Goal: Register for event/course

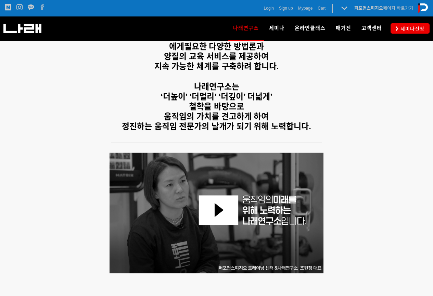
scroll to position [137, 0]
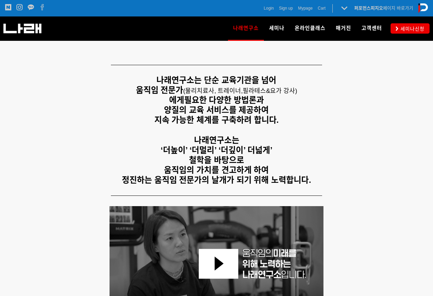
click at [372, 185] on p "정진하는 움직임 전문가의 날개가 되기 위해 노력합니다." at bounding box center [216, 180] width 423 height 10
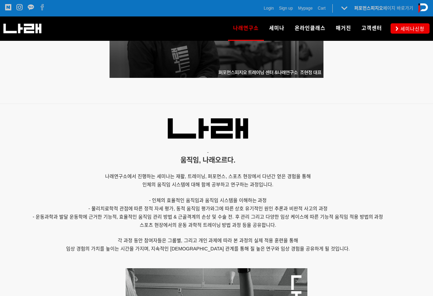
scroll to position [445, 0]
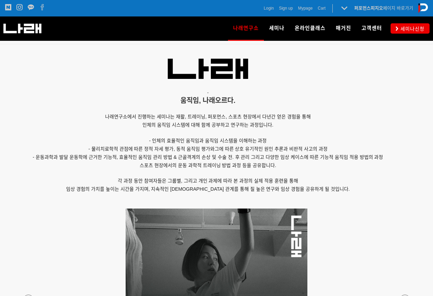
click at [372, 185] on p "각 과정 동안 참여자들은 그룹별, 그리고 개인 과제에 따라 본 과정의 실제 적용 훈련을 통해" at bounding box center [208, 181] width 406 height 8
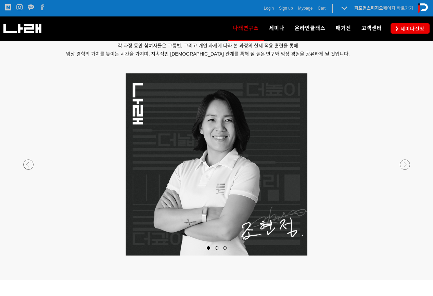
scroll to position [548, 0]
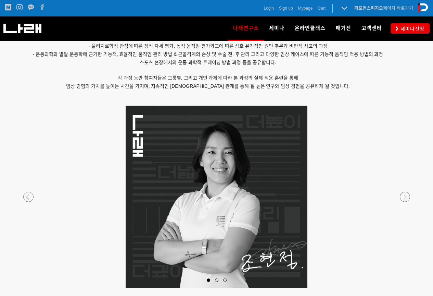
click at [404, 287] on div at bounding box center [217, 287] width 404 height 0
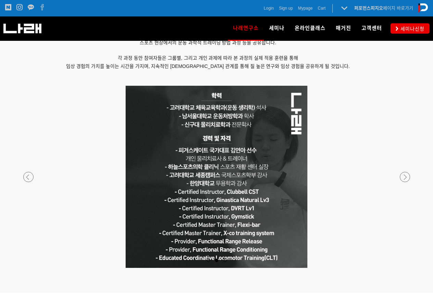
scroll to position [582, 0]
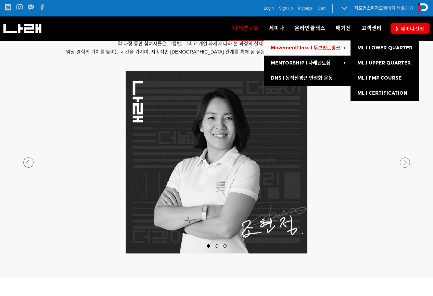
click at [290, 51] on link "MovementLinks l 무브먼트링크" at bounding box center [307, 47] width 87 height 15
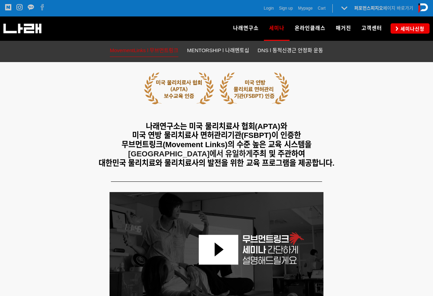
scroll to position [137, 0]
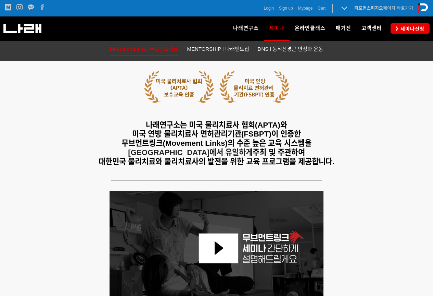
click at [156, 143] on span "무브먼트링크(Movement Links)의 수준 높은 교육 시스템을" at bounding box center [217, 143] width 190 height 9
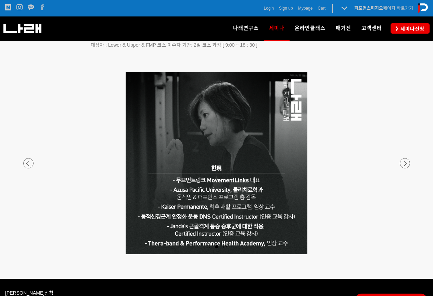
scroll to position [1199, 0]
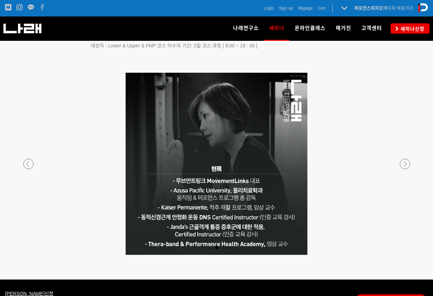
click at [33, 160] on p at bounding box center [217, 164] width 404 height 182
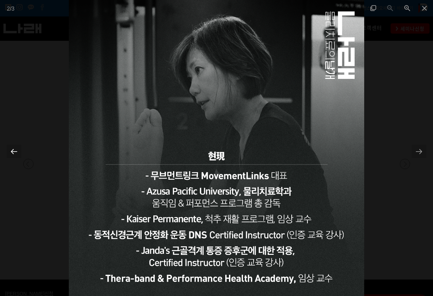
click at [12, 153] on div at bounding box center [14, 151] width 14 height 13
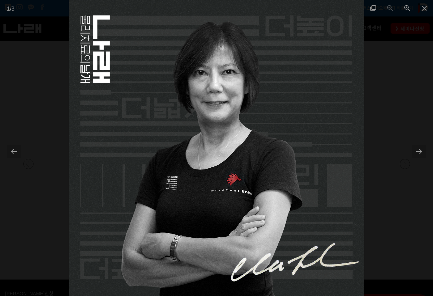
click at [428, 154] on div at bounding box center [216, 148] width 433 height 296
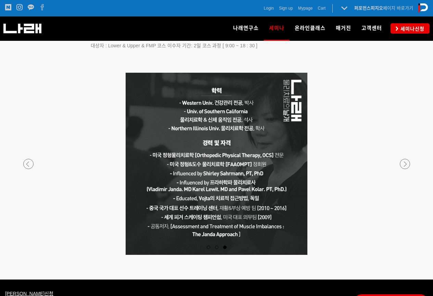
click at [403, 255] on div at bounding box center [217, 255] width 404 height 0
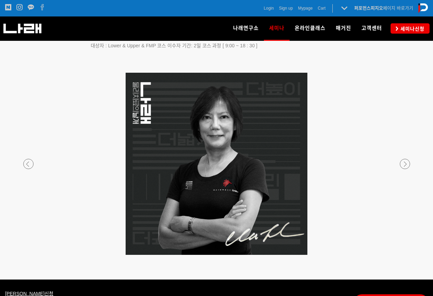
click at [31, 255] on div at bounding box center [217, 255] width 404 height 0
click at [404, 255] on div at bounding box center [217, 255] width 404 height 0
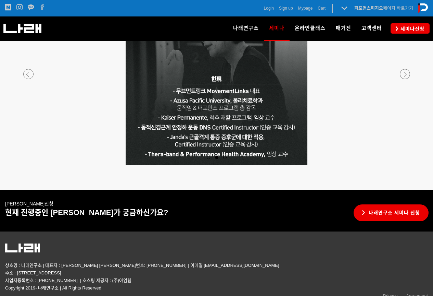
scroll to position [1296, 0]
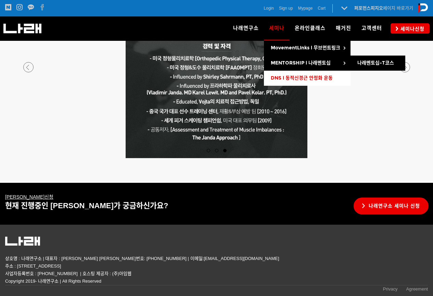
click at [285, 78] on span "DNS l 동적신경근 안정화 운동" at bounding box center [302, 78] width 62 height 6
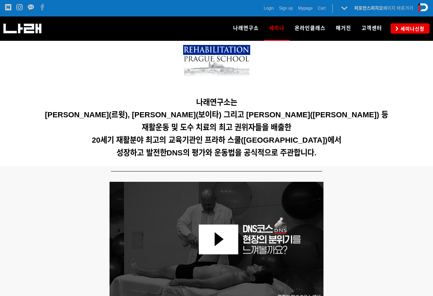
scroll to position [171, 0]
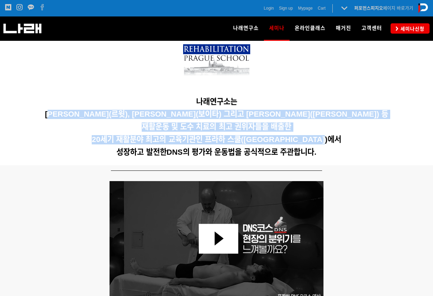
drag, startPoint x: 100, startPoint y: 115, endPoint x: 336, endPoint y: 144, distance: 237.8
click at [336, 144] on div "나래연구소는 Karel Lewit(르윗), Vaclav Vojta(보이타) 그리고 Vladimir Jandar(얀다) 등 재활운동 및 도수 치…" at bounding box center [216, 96] width 423 height 129
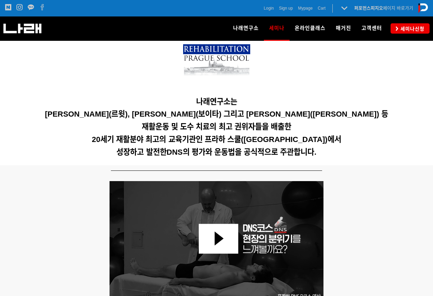
click at [250, 149] on span "DNS의 평가와 운동법을 공식적으로 주관합니다." at bounding box center [242, 152] width 150 height 9
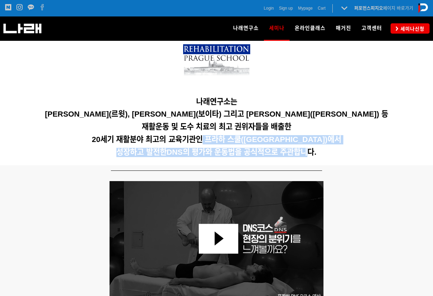
drag, startPoint x: 214, startPoint y: 140, endPoint x: 313, endPoint y: 145, distance: 99.8
click at [313, 145] on div "나래연구소는 Karel Lewit(르윗), Vaclav Vojta(보이타) 그리고 Vladimir Jandar(얀다) 등 재활운동 및 도수 치…" at bounding box center [216, 96] width 423 height 129
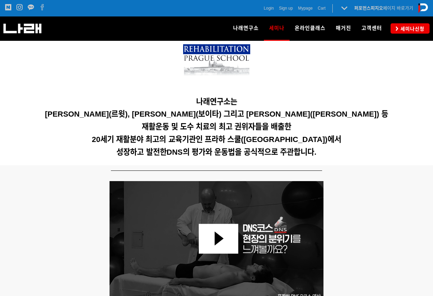
click at [378, 157] on div "나래연구소는 Karel Lewit(르윗), Vaclav Vojta(보이타) 그리고 Vladimir Jandar(얀다) 등 재활운동 및 도수 치…" at bounding box center [216, 96] width 423 height 129
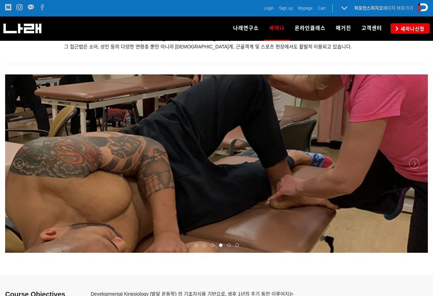
scroll to position [788, 0]
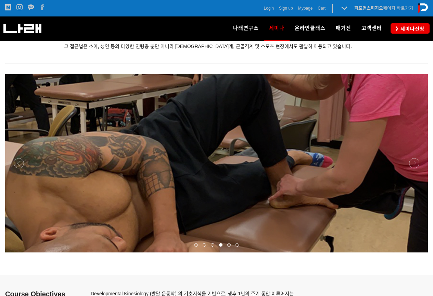
click at [412, 252] on div at bounding box center [216, 252] width 423 height 0
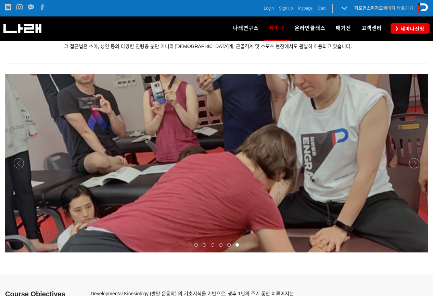
scroll to position [754, 0]
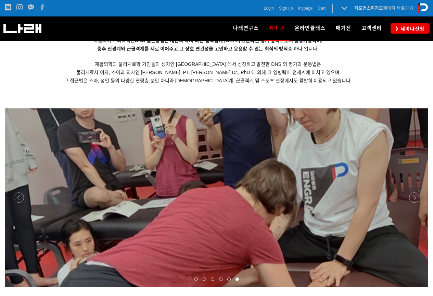
click at [417, 286] on div at bounding box center [216, 286] width 423 height 0
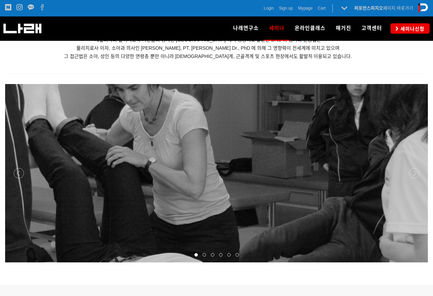
scroll to position [788, 0]
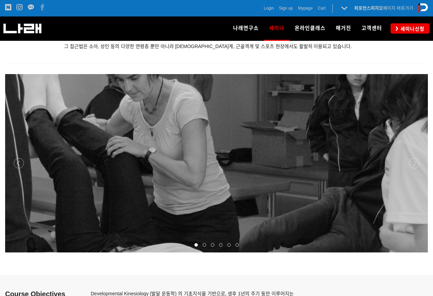
click at [413, 252] on div at bounding box center [216, 252] width 423 height 0
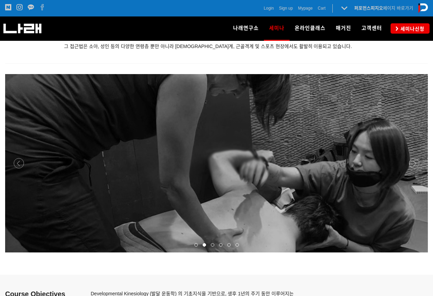
click at [413, 252] on div at bounding box center [216, 252] width 423 height 0
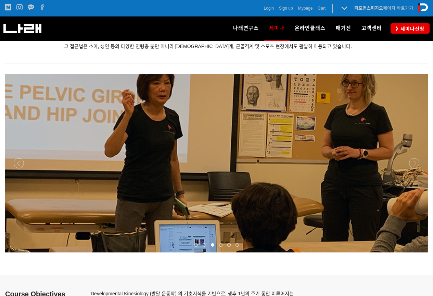
click at [413, 252] on div at bounding box center [216, 252] width 423 height 0
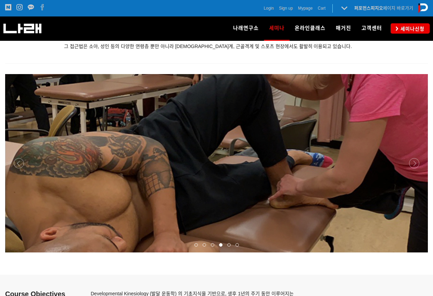
click at [413, 252] on div at bounding box center [216, 252] width 423 height 0
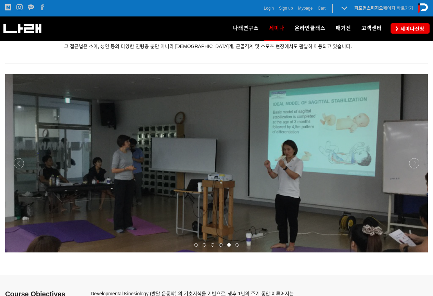
click at [413, 252] on div at bounding box center [216, 252] width 423 height 0
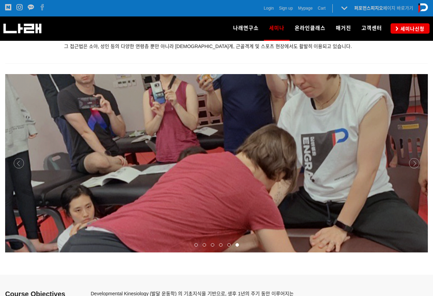
scroll to position [754, 0]
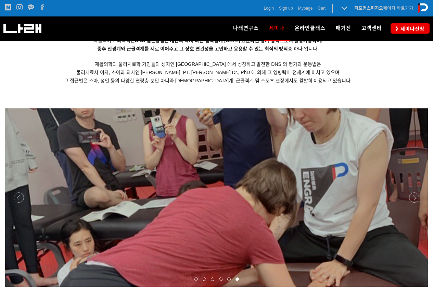
click at [417, 286] on div at bounding box center [216, 286] width 423 height 0
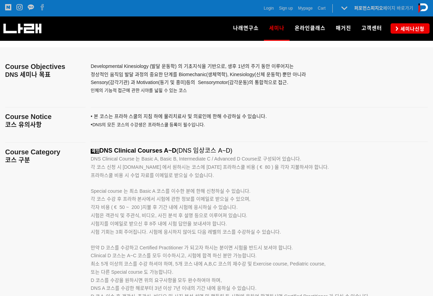
scroll to position [1028, 0]
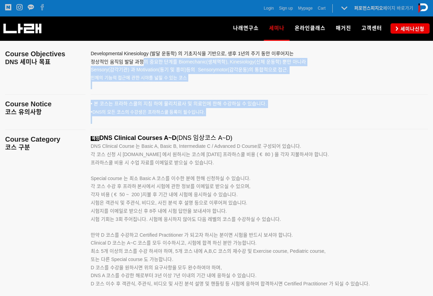
drag, startPoint x: 141, startPoint y: 62, endPoint x: 311, endPoint y: 130, distance: 183.0
click at [311, 130] on div "Developmental Kinesiology (발달 운동학) 의 기초지식을 기반으로, 생후 1년의 주기 동안 이루어지는 정상적인 움직임 발달…" at bounding box center [260, 221] width 348 height 372
click at [318, 122] on p "• 본 코스는 프라하 스쿨의 지침 하에 물리치료사 및 의료인에 한해 수강하 실 수 있습니다. • DNS의 모든 코스의 수강생은 프라하스쿨 등록…" at bounding box center [251, 112] width 320 height 24
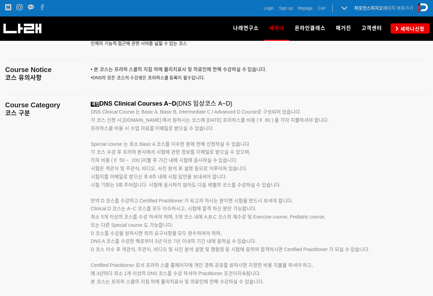
scroll to position [1096, 0]
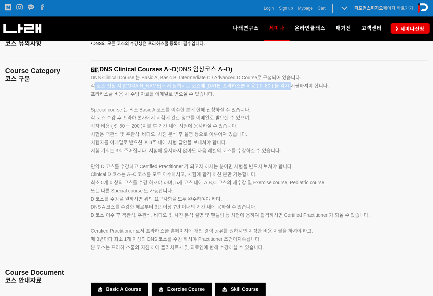
drag, startPoint x: 95, startPoint y: 83, endPoint x: 295, endPoint y: 85, distance: 200.1
click at [295, 85] on span "각 코스 신청 시 www.rehabps.com 에서 원하시는 코스에 대한 프라하스쿨 비용 ( € 80 ) 을 각자 지불하셔야 합니다." at bounding box center [210, 85] width 238 height 5
click at [241, 88] on span "각 코스 신청 시 www.rehabps.com 에서 원하시는 코스에 대한 프라하스쿨 비용 ( € 80 ) 을 각자 지불하셔야 합니다." at bounding box center [210, 85] width 238 height 5
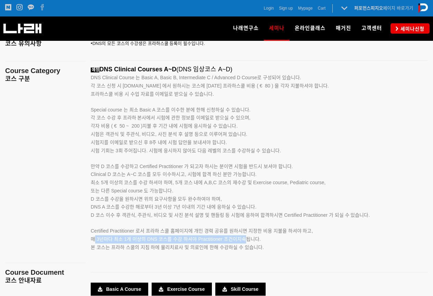
drag, startPoint x: 95, startPoint y: 236, endPoint x: 246, endPoint y: 237, distance: 151.4
click at [246, 237] on span "Certified Practitioner 로서 프라하 스쿨 홈페이지에 개인 경력 공유를 원하시면 지정한 비용 지불을 하셔야 하고, 매 3년마다…" at bounding box center [202, 234] width 222 height 13
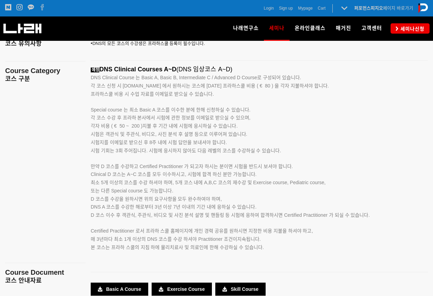
click at [332, 183] on p "Clinical D 코스는 A~C 코스를 모두 이수하시고, 시험에 합격 하신 분만 가능합니다. 최소 5개 이상의 코스를 수강 하셔야 하며, 5…" at bounding box center [251, 194] width 320 height 49
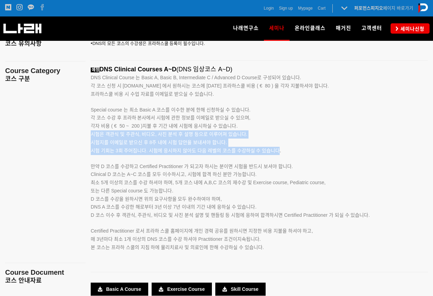
drag, startPoint x: 91, startPoint y: 135, endPoint x: 279, endPoint y: 154, distance: 189.1
click at [279, 154] on div "예정 DNS Clinical Courses A~D (DNS 임상코스 A~D) DNS Clinical Course 는 Basic A, Basic…" at bounding box center [251, 166] width 320 height 201
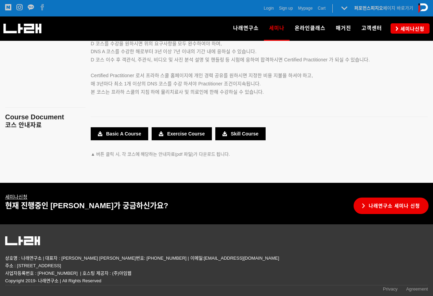
click at [184, 130] on link "Exercise Course" at bounding box center [182, 133] width 60 height 13
click at [397, 205] on link "나래연구소 세미나 신청" at bounding box center [391, 205] width 75 height 17
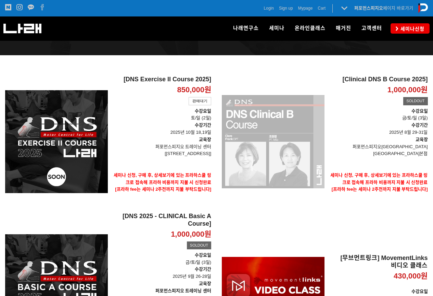
scroll to position [69, 0]
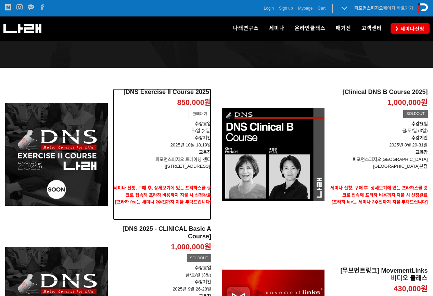
click at [141, 163] on p "[송파구 128 skv1 메트로시티 B동 318호]" at bounding box center [162, 166] width 98 height 7
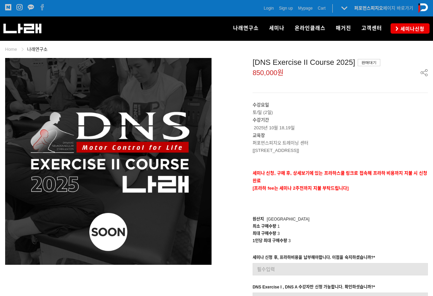
click at [415, 219] on div "원산지 Korea" at bounding box center [340, 218] width 175 height 7
drag, startPoint x: 303, startPoint y: 67, endPoint x: 339, endPoint y: 67, distance: 35.6
click at [339, 67] on header "[DNS Exercise II Course 2025] 판매대기 850,000원" at bounding box center [340, 75] width 175 height 35
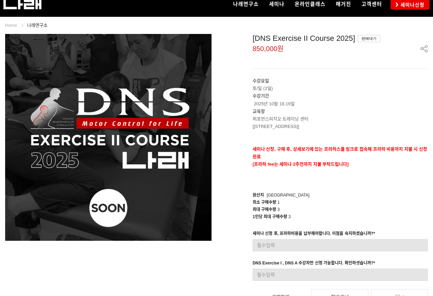
scroll to position [69, 0]
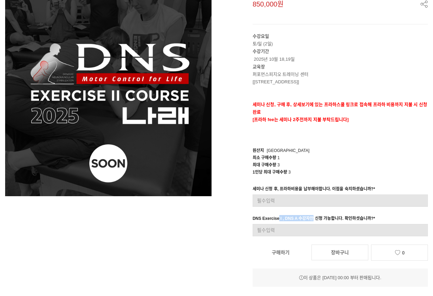
drag, startPoint x: 312, startPoint y: 217, endPoint x: 280, endPoint y: 217, distance: 32.9
click at [280, 217] on div "DNS Exercise I , DNS A 수강자만 신청 가능합니다. 확인하셧습니까? *" at bounding box center [314, 219] width 123 height 9
click at [325, 218] on div "DNS Exercise I , DNS A 수강자만 신청 가능합니다. 확인하셧습니까? *" at bounding box center [314, 219] width 123 height 9
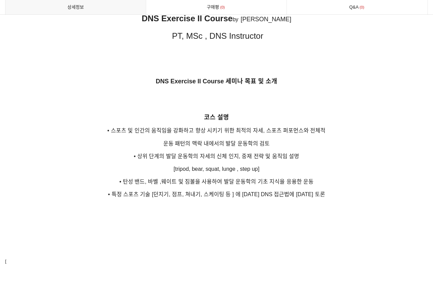
scroll to position [994, 0]
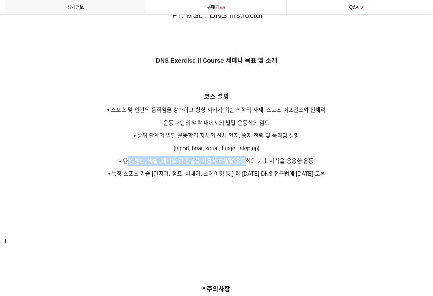
drag, startPoint x: 136, startPoint y: 155, endPoint x: 246, endPoint y: 149, distance: 109.8
click at [246, 156] on p "• 탄성 밴드, 바벨 ,웨이트 및 짐볼을 사용하여 발달 운동학의 기초 지식을 응용한 운동" at bounding box center [216, 160] width 423 height 9
click at [246, 158] on span "• 탄성 밴드, 바벨 ,웨이트 및 짐볼을 사용하여 발달 운동학의 기초 지식을 응용한 운동" at bounding box center [217, 161] width 194 height 6
click at [215, 193] on p at bounding box center [216, 197] width 423 height 8
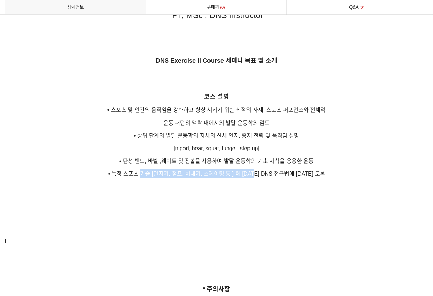
drag, startPoint x: 148, startPoint y: 165, endPoint x: 266, endPoint y: 164, distance: 117.9
click at [266, 171] on span "• 특정 스포츠 기술 [던지기, 점프, 쳐내기, 스케이팅 등 ] 에 대한 DNS 접근법에 대한 토론" at bounding box center [216, 174] width 217 height 6
click at [246, 169] on p "• 특정 스포츠 기술 [던지기, 점프, 쳐내기, 스케이팅 등 ] 에 대한 DNS 접근법에 대한 토론" at bounding box center [216, 173] width 423 height 9
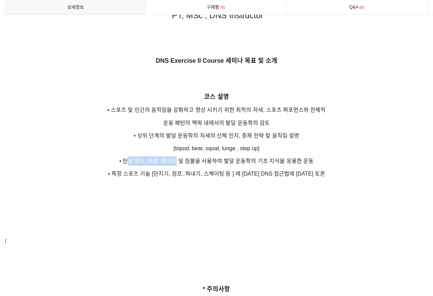
drag, startPoint x: 176, startPoint y: 153, endPoint x: 128, endPoint y: 152, distance: 47.6
click at [128, 158] on span "• 탄성 밴드, 바벨 ,웨이트 및 짐볼을 사용하여 발달 운동학의 기초 지식을 응용한 운동" at bounding box center [217, 161] width 194 height 6
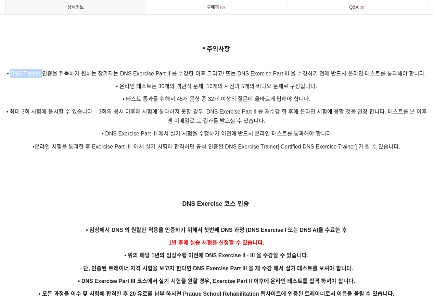
drag, startPoint x: 25, startPoint y: 64, endPoint x: 44, endPoint y: 63, distance: 18.9
click at [44, 71] on span "• DNS Trainer 인증을 취득하기 원하는 참가자는 DNS Exercise Part II 를 수강한 이후 그리고/ 또는 DNS Exerc…" at bounding box center [216, 74] width 419 height 6
drag, startPoint x: 144, startPoint y: 64, endPoint x: 174, endPoint y: 61, distance: 30.6
click at [174, 71] on span "• DNS Trainer 인증을 취득하기 원하는 참가자는 DNS Exercise Part II 를 수강한 이후 그리고/ 또는 DNS Exerc…" at bounding box center [216, 74] width 419 height 6
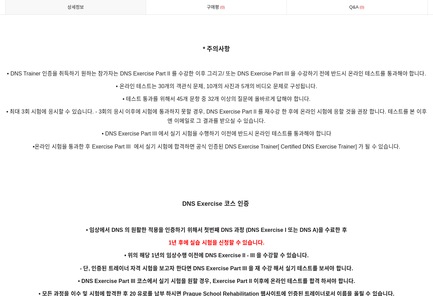
click at [201, 71] on span "• DNS Trainer 인증을 취득하기 원하는 참가자는 DNS Exercise Part II 를 수강한 이후 그리고/ 또는 DNS Exerc…" at bounding box center [216, 74] width 419 height 6
drag, startPoint x: 274, startPoint y: 66, endPoint x: 309, endPoint y: 65, distance: 35.0
click at [309, 69] on p "• DNS Trainer 인증을 취득하기 원하는 참가자는 DNS Exercise Part II 를 수강한 이후 그리고/ 또는 DNS Exerc…" at bounding box center [216, 73] width 423 height 9
click at [126, 82] on p "• 온라인 테스트는 30개의 객관식 문제, 10개의 사진과 5개의 비디오 문제로 구성됩니다." at bounding box center [216, 86] width 423 height 9
drag, startPoint x: 126, startPoint y: 78, endPoint x: 323, endPoint y: 87, distance: 196.8
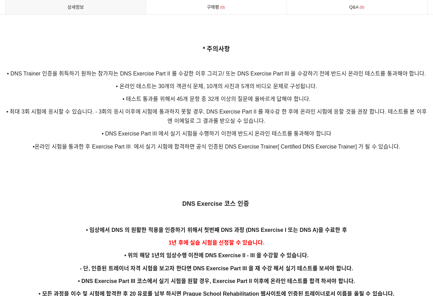
click at [365, 108] on p "• 최대 3회 시험에 응시할 수 있습니다. - 3회의 응시 이후에 시험에 통과하지 못할 경우, DNS Exercise Part II 를 재수강…" at bounding box center [216, 116] width 423 height 19
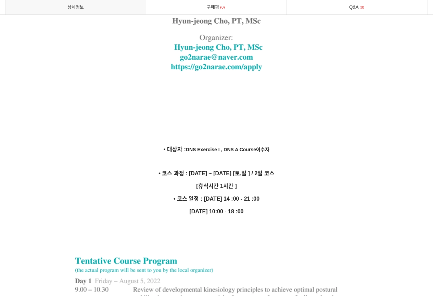
scroll to position [1953, 0]
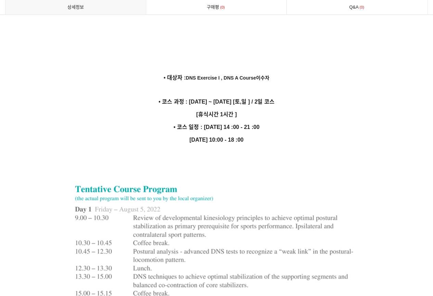
click at [405, 148] on p at bounding box center [216, 152] width 423 height 9
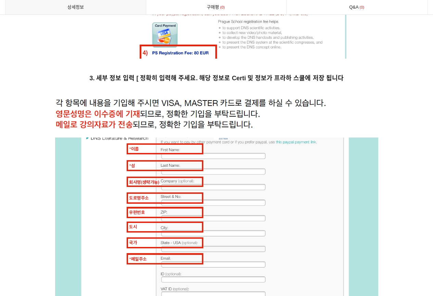
scroll to position [3323, 0]
click at [408, 154] on p at bounding box center [216, 219] width 423 height 243
click at [324, 87] on p at bounding box center [216, 91] width 423 height 8
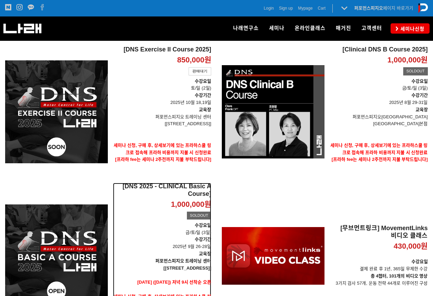
scroll to position [171, 0]
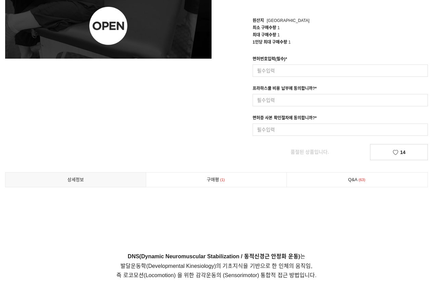
scroll to position [206, 0]
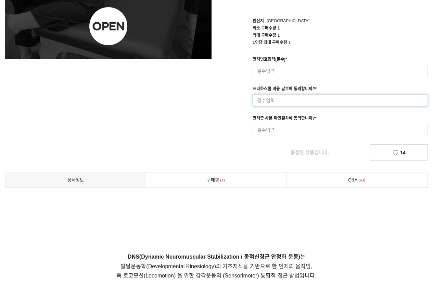
click at [366, 106] on input at bounding box center [340, 100] width 175 height 12
click at [326, 74] on input at bounding box center [340, 71] width 175 height 12
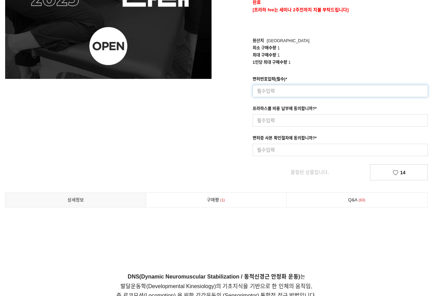
scroll to position [308, 0]
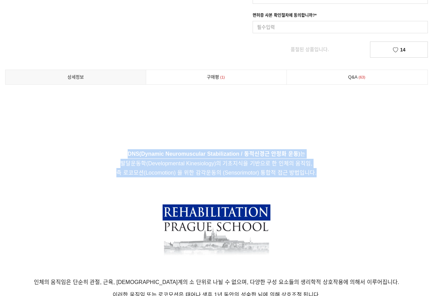
drag, startPoint x: 323, startPoint y: 148, endPoint x: 325, endPoint y: 177, distance: 28.9
click at [325, 177] on p "DNS(Dynamic Neuromuscular Stabilization / 동적신경근 안정화 운동) 는 발달운동학(Developmental K…" at bounding box center [216, 163] width 423 height 28
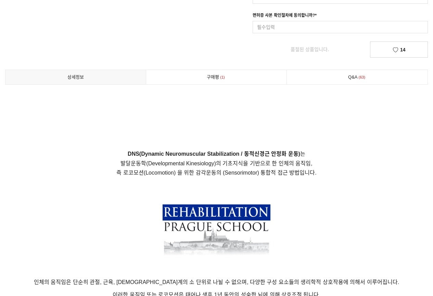
scroll to position [548, 0]
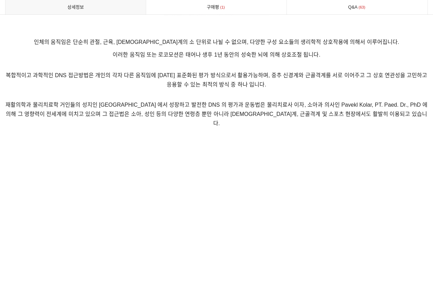
click at [338, 150] on p at bounding box center [216, 154] width 423 height 8
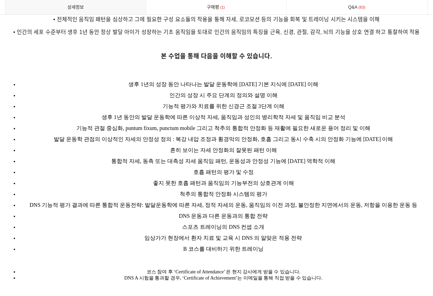
scroll to position [891, 0]
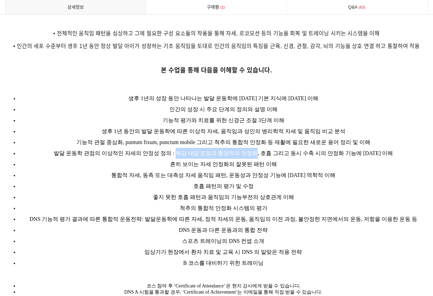
drag, startPoint x: 181, startPoint y: 145, endPoint x: 256, endPoint y: 147, distance: 75.0
click at [256, 150] on span "발달 운동학 관점의 이상적인 자세의 안정성 정의 : 복강 내압 조정과 횡경막의 안정화, 호흡 그리고 동시 수축 시의 안정화 기능에 대한 이해" at bounding box center [224, 153] width 340 height 6
click at [336, 170] on li "통합적 자세, 동측 또는 대측성 자세 움직임 패턴, 운동성과 안정성 기능에 대한 역학적 이해" at bounding box center [223, 175] width 409 height 11
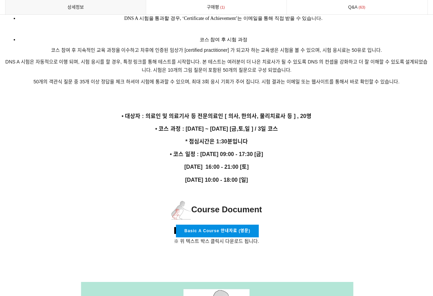
scroll to position [1165, 0]
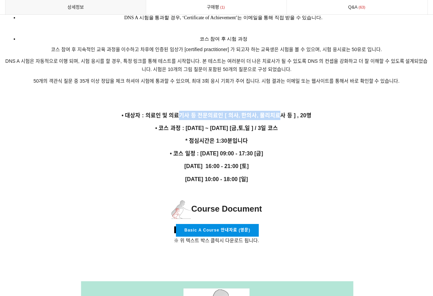
drag, startPoint x: 281, startPoint y: 104, endPoint x: 181, endPoint y: 106, distance: 99.4
click at [181, 111] on p "• 대상자 : 의료인 및 의료기사 등 전문의료인 [ 의사, 한의사, 물리치료사 등 ] , 20명" at bounding box center [216, 115] width 423 height 9
click at [300, 123] on p "• 코스 과정 : 2025년 9월 26일 ~ 2025년 9월 28일 [금,토,일 ] / 3일 코스" at bounding box center [216, 127] width 423 height 9
drag, startPoint x: 240, startPoint y: 135, endPoint x: 213, endPoint y: 131, distance: 27.3
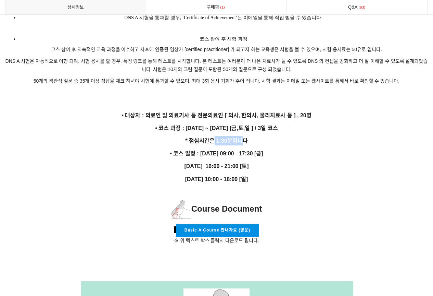
click at [213, 138] on strong "* 점심시간은 1:30분입니다" at bounding box center [216, 141] width 62 height 6
click at [296, 149] on p "• 코스 일정 : 9월 26일 09:00 - 17:30 [금]" at bounding box center [216, 153] width 423 height 9
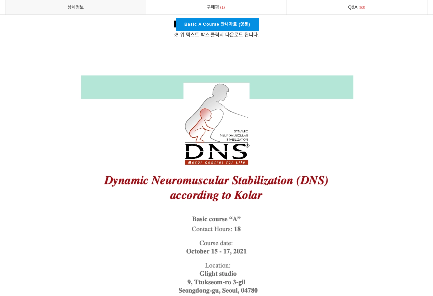
scroll to position [1199, 0]
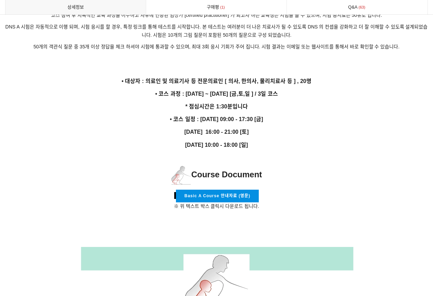
drag, startPoint x: 386, startPoint y: 125, endPoint x: 382, endPoint y: 114, distance: 12.5
click at [382, 114] on p "• 코스 일정 : 9월 26일 09:00 - 17:30 [금]" at bounding box center [216, 118] width 423 height 9
click at [376, 114] on p "• 코스 일정 : 9월 26일 09:00 - 17:30 [금]" at bounding box center [216, 118] width 423 height 9
drag, startPoint x: 193, startPoint y: 124, endPoint x: 275, endPoint y: 124, distance: 82.9
click at [275, 127] on p "9월 27일 16:00 - 21:00 [토]" at bounding box center [216, 131] width 423 height 9
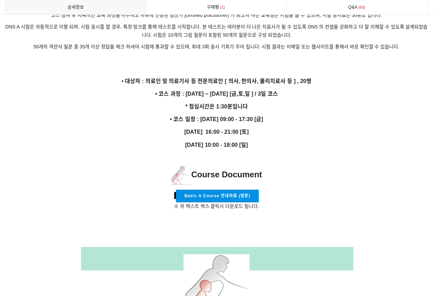
click at [275, 127] on p "9월 27일 16:00 - 21:00 [토]" at bounding box center [216, 131] width 423 height 9
drag, startPoint x: 214, startPoint y: 140, endPoint x: 267, endPoint y: 140, distance: 52.8
click at [267, 140] on p "9월 28일 10:00 - 18:00 [일]" at bounding box center [216, 144] width 423 height 9
click at [370, 164] on p "Course Document" at bounding box center [216, 175] width 423 height 22
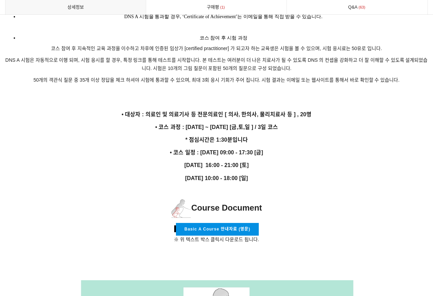
scroll to position [1165, 0]
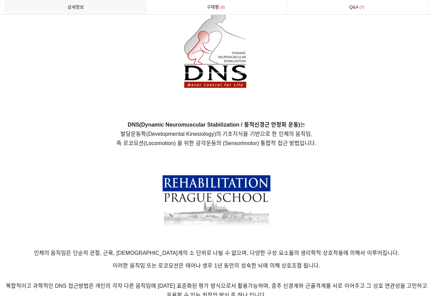
scroll to position [445, 0]
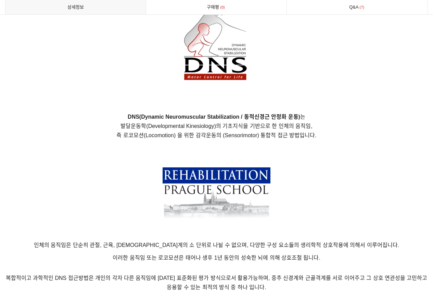
click at [407, 162] on p at bounding box center [216, 159] width 423 height 8
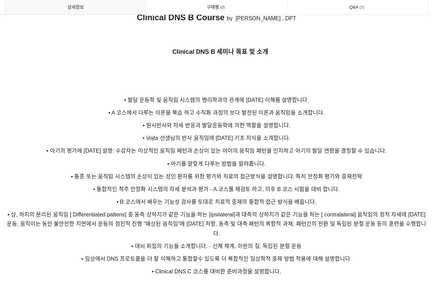
scroll to position [959, 0]
click at [407, 171] on p "• 통증 또는 움직임 시스템의 손상이 있는 성인 환자를 위한 평가와 치료의 접근방식을 설명합니다. 특히 안정화 평가와 중재전략" at bounding box center [216, 175] width 423 height 9
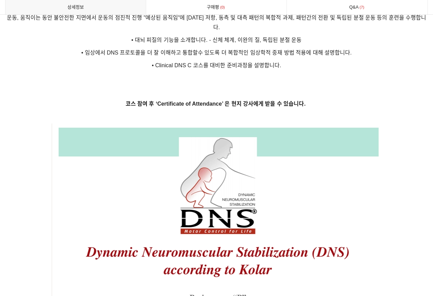
scroll to position [1370, 0]
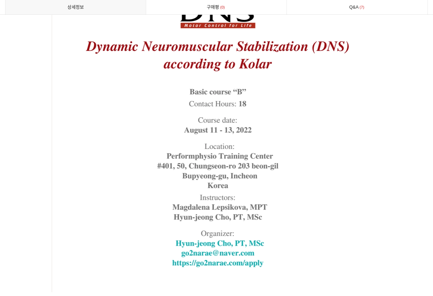
click at [404, 146] on strong at bounding box center [216, 105] width 423 height 374
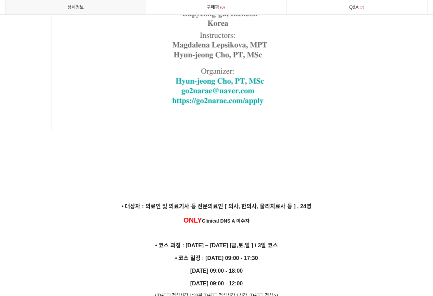
scroll to position [1610, 0]
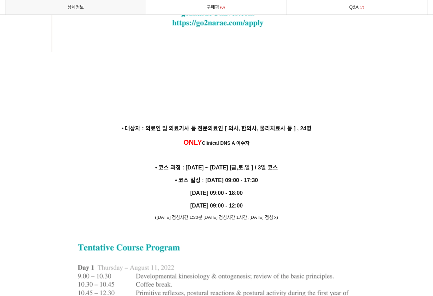
click at [404, 163] on p "• 코스 과정 : [DATE] ~ [DATE] [금,토,일 ] / 3일 코스" at bounding box center [216, 167] width 423 height 9
drag, startPoint x: 404, startPoint y: 146, endPoint x: 407, endPoint y: 193, distance: 47.4
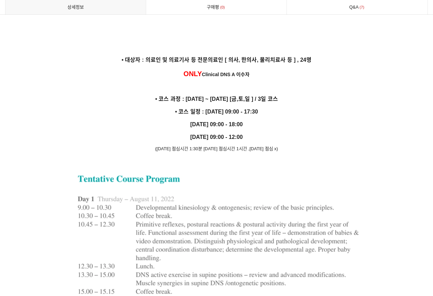
drag, startPoint x: 314, startPoint y: 45, endPoint x: 288, endPoint y: 44, distance: 26.0
click at [288, 55] on p "• 대상자 : 의료인 및 의료기사 등 전문의료인 [ 의사, 한의사, 물리치료사 등 ] , 24명" at bounding box center [216, 59] width 423 height 9
drag, startPoint x: 358, startPoint y: 140, endPoint x: 365, endPoint y: 144, distance: 6.9
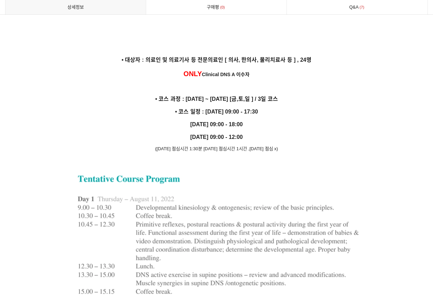
drag, startPoint x: 421, startPoint y: 127, endPoint x: 417, endPoint y: 127, distance: 3.8
click at [417, 145] on p "([DATE] 점심시간 1:30분 [DATE] 점심시간 1시간 ,[DATE] 점심 x)" at bounding box center [216, 149] width 423 height 8
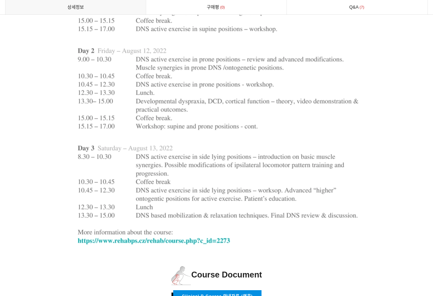
scroll to position [1935, 0]
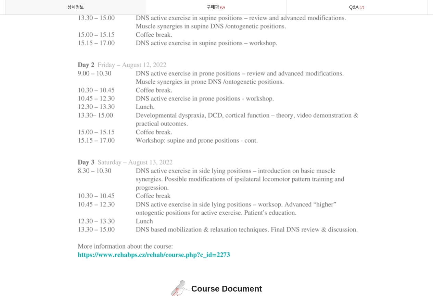
click at [416, 190] on p at bounding box center [216, 86] width 423 height 375
click at [401, 278] on p "Course Document" at bounding box center [216, 289] width 423 height 22
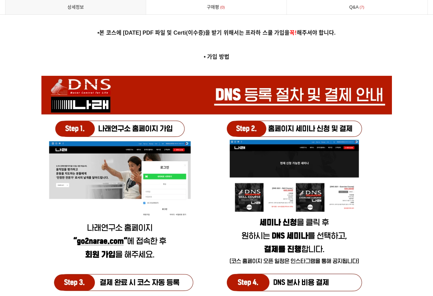
scroll to position [2552, 0]
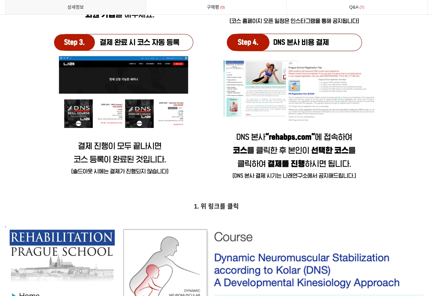
click at [28, 90] on p at bounding box center [216, 11] width 423 height 351
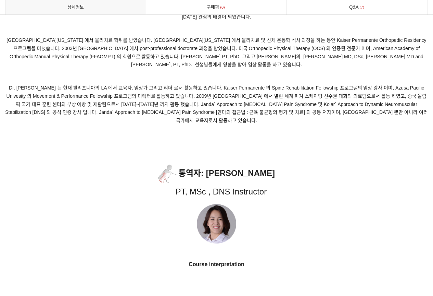
scroll to position [3806, 0]
